Goal: Transaction & Acquisition: Book appointment/travel/reservation

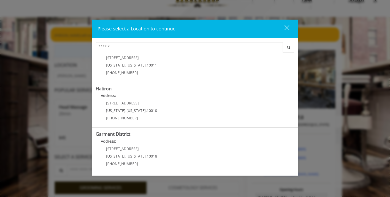
scroll to position [21, 0]
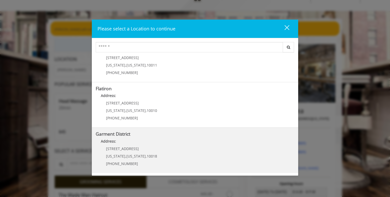
click at [150, 153] on div "1400 Broadway New York , New York , 10018 (212) 997-4247" at bounding box center [128, 158] width 64 height 22
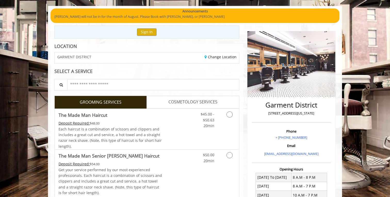
scroll to position [44, 0]
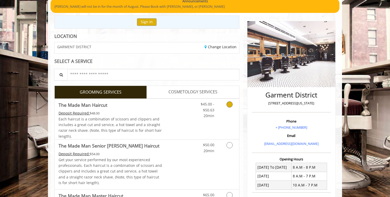
click at [228, 106] on icon "Grooming services" at bounding box center [229, 104] width 6 height 6
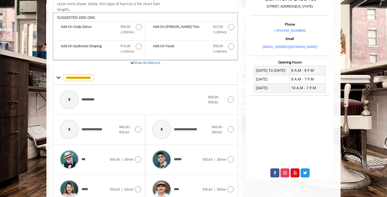
scroll to position [141, 0]
click at [230, 97] on icon at bounding box center [230, 99] width 6 height 6
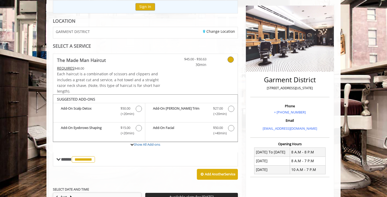
scroll to position [59, 0]
